Goal: Information Seeking & Learning: Learn about a topic

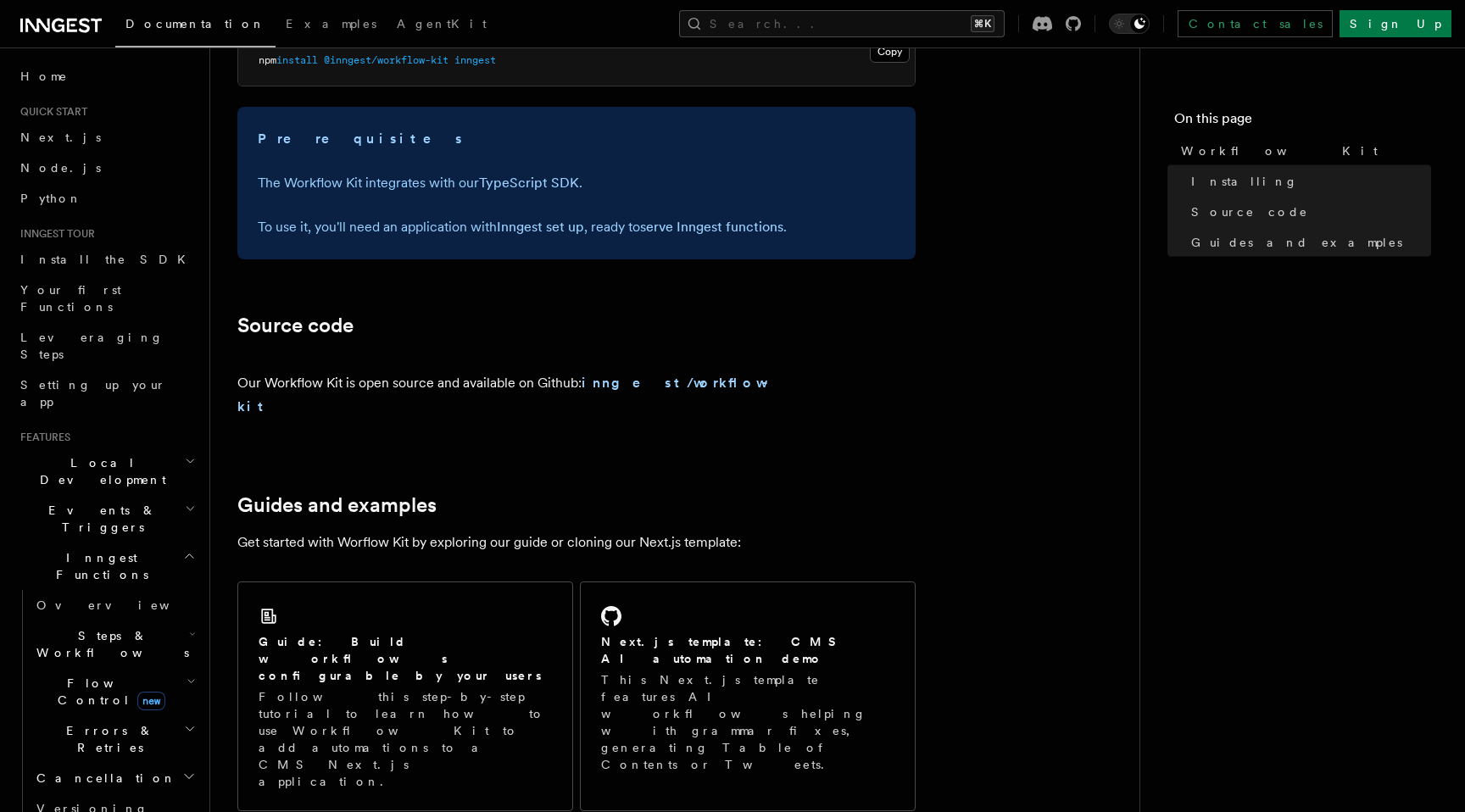
scroll to position [989, 0]
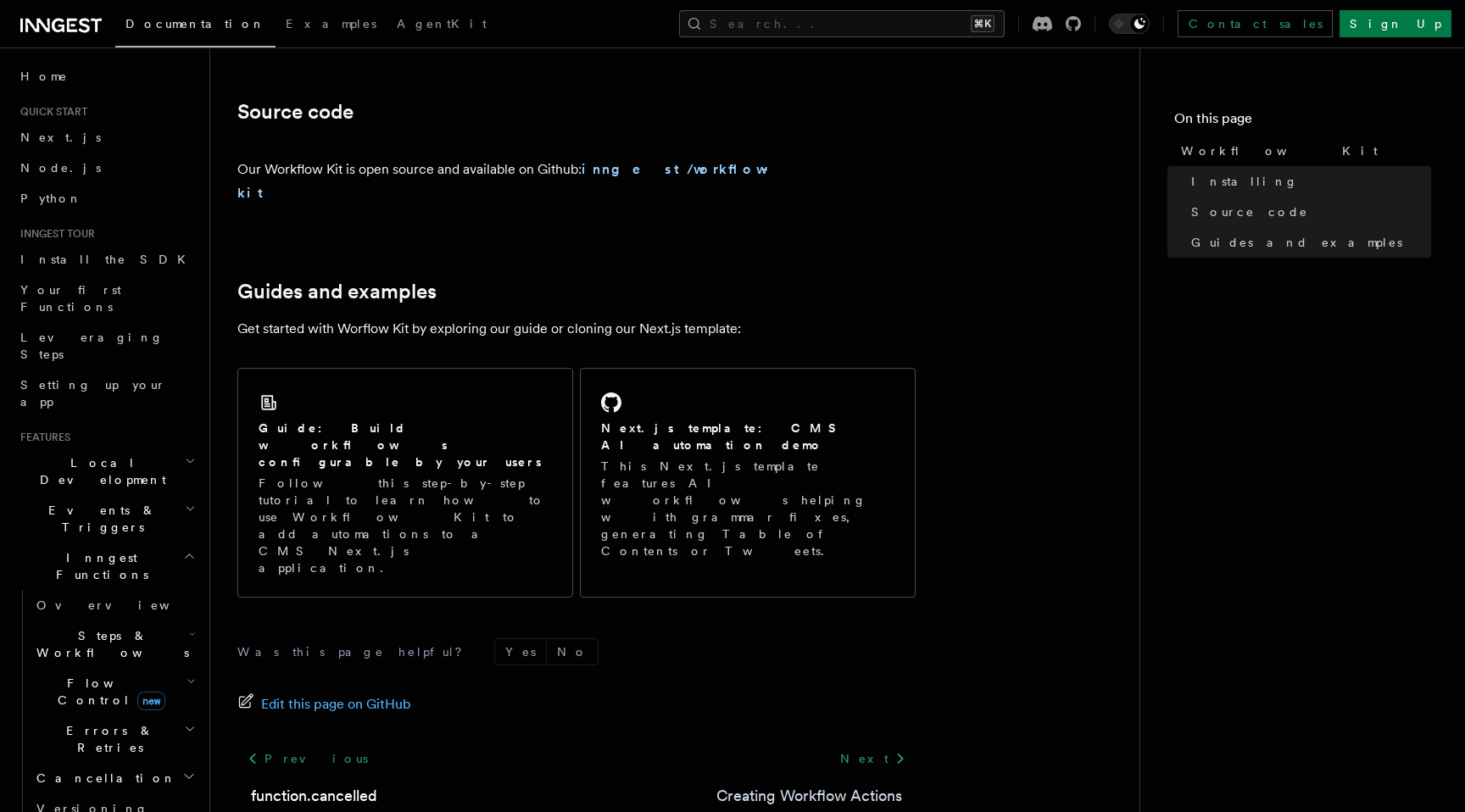
click at [850, 784] on link "Creating Workflow Actions" at bounding box center [809, 796] width 186 height 24
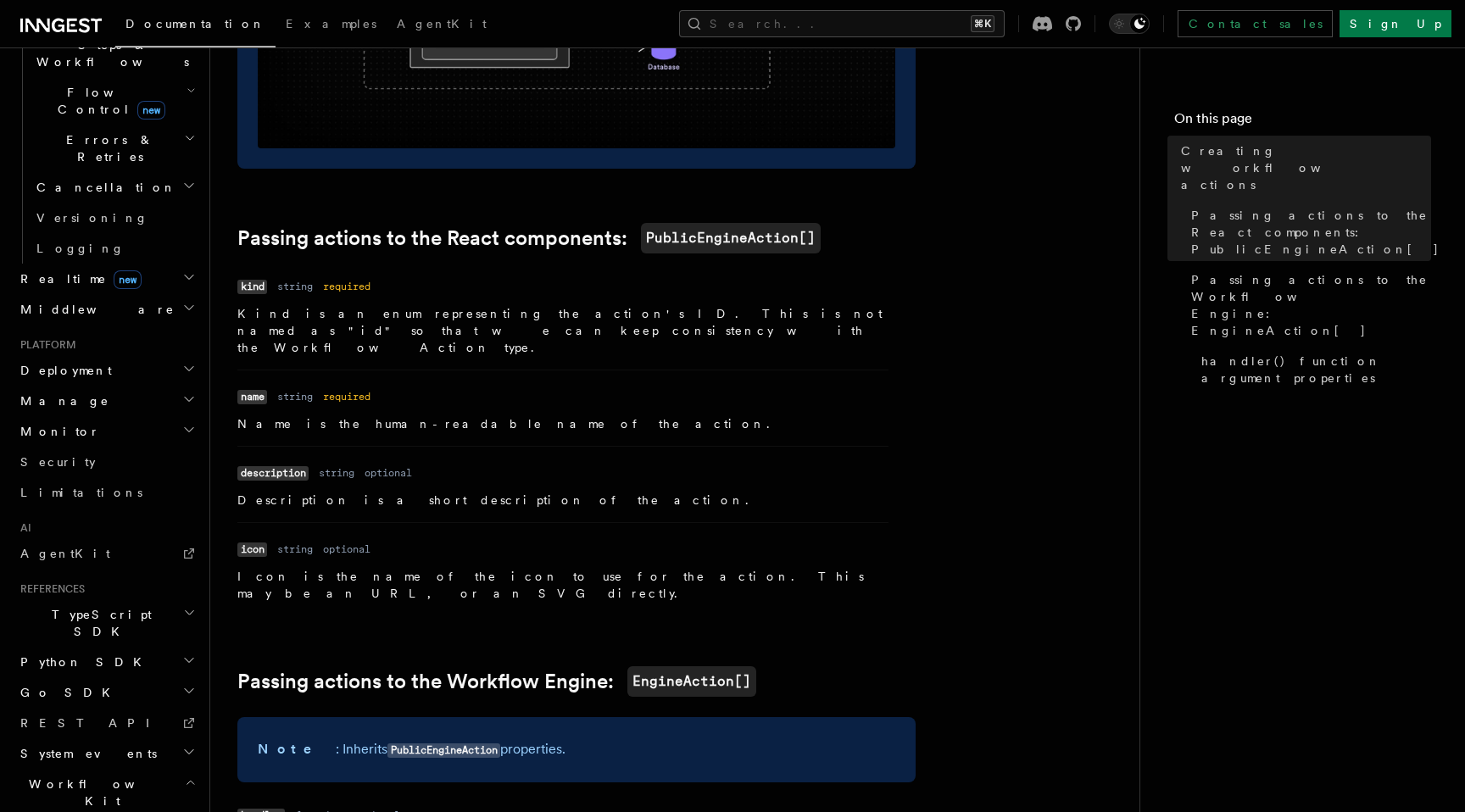
scroll to position [697, 0]
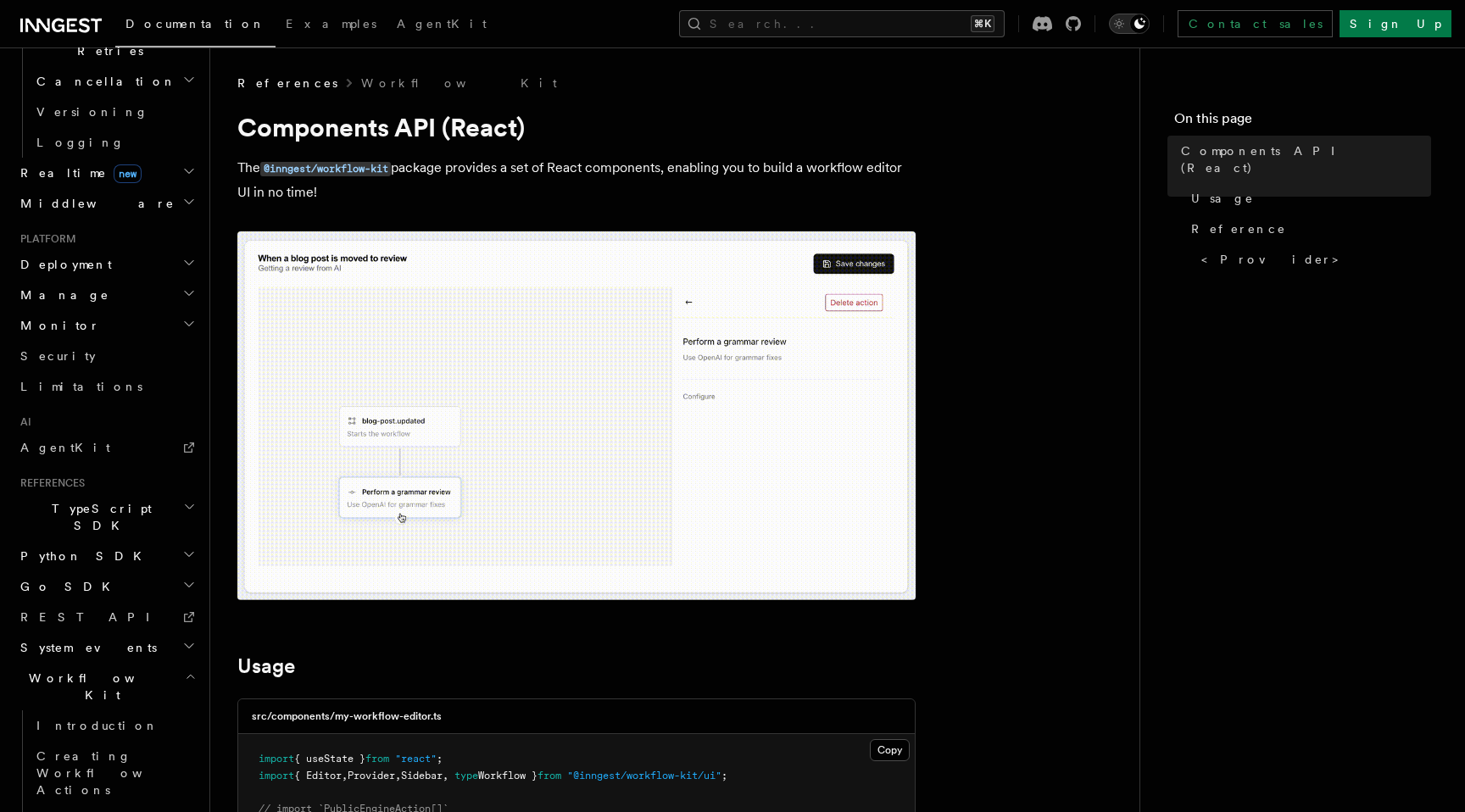
click at [1146, 20] on icon "Toggle dark mode" at bounding box center [1140, 24] width 13 height 13
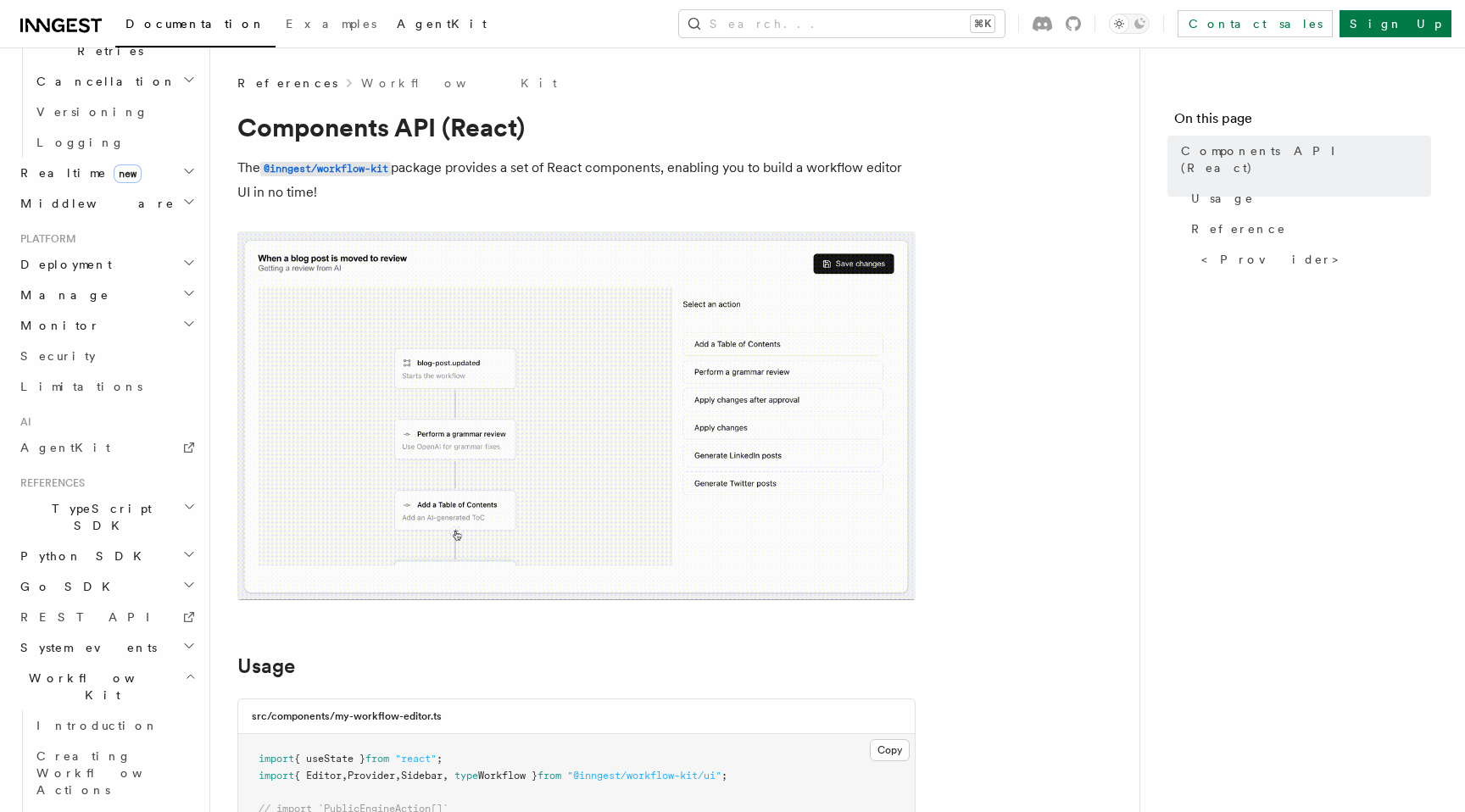
click at [387, 39] on link "AgentKit" at bounding box center [442, 25] width 111 height 40
